Goal: Check status: Check status

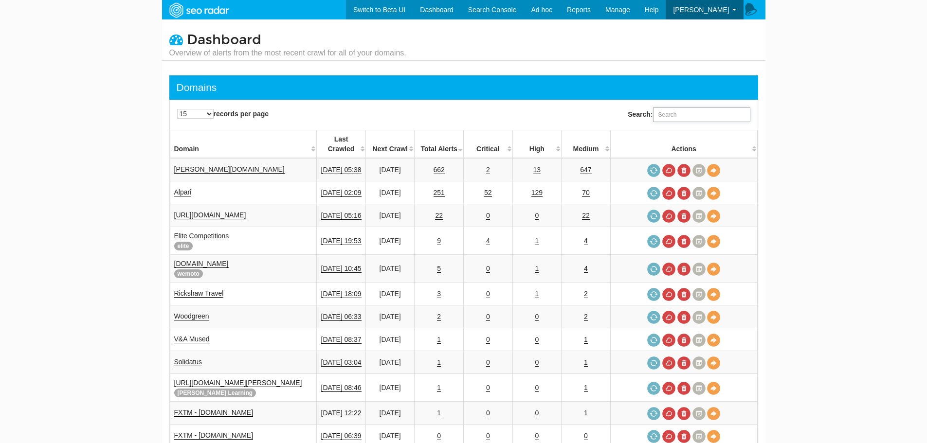
click at [695, 114] on input "Search:" at bounding box center [701, 115] width 97 height 15
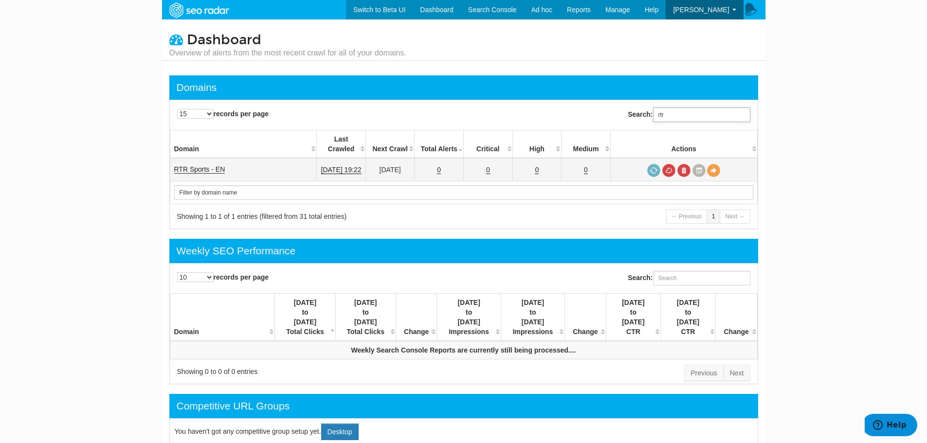
type input "rtr"
click at [192, 165] on link "RTR Sports - EN" at bounding box center [199, 169] width 51 height 8
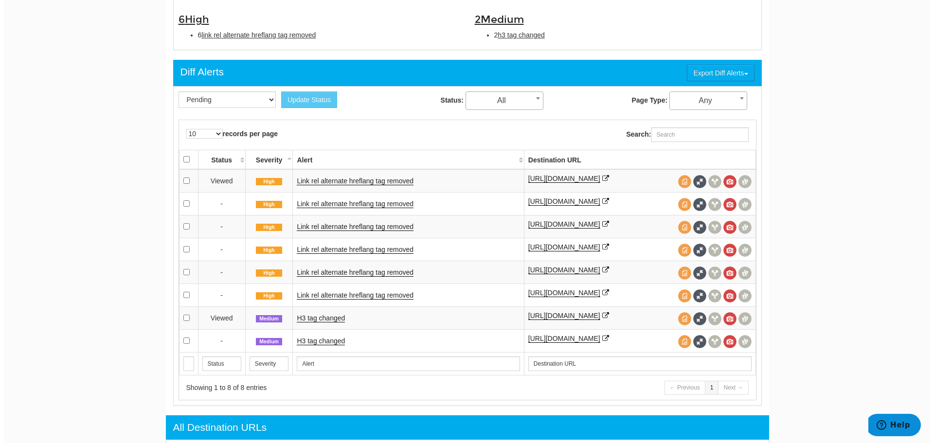
scroll to position [292, 0]
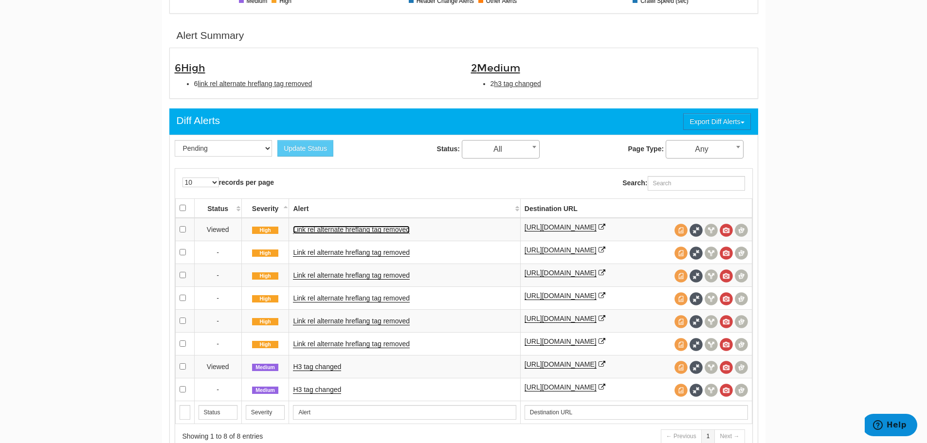
click at [323, 228] on link "Link rel alternate hreflang tag removed" at bounding box center [351, 230] width 117 height 8
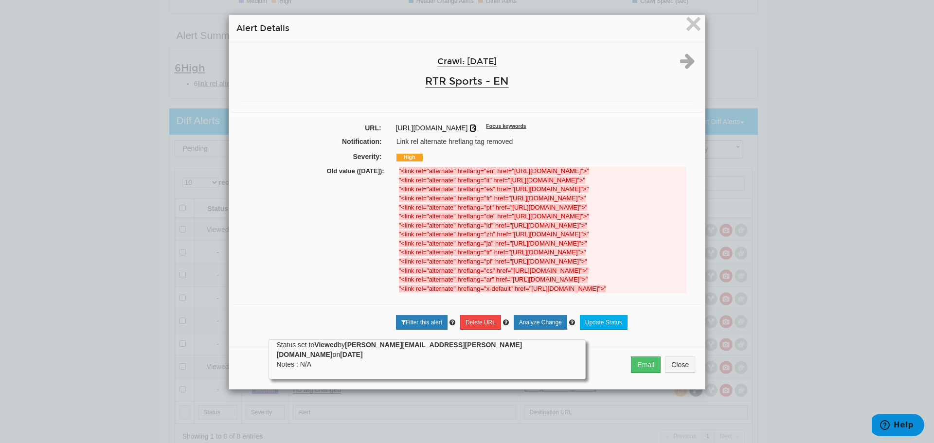
click at [476, 128] on icon at bounding box center [473, 128] width 7 height 7
